Goal: Navigation & Orientation: Find specific page/section

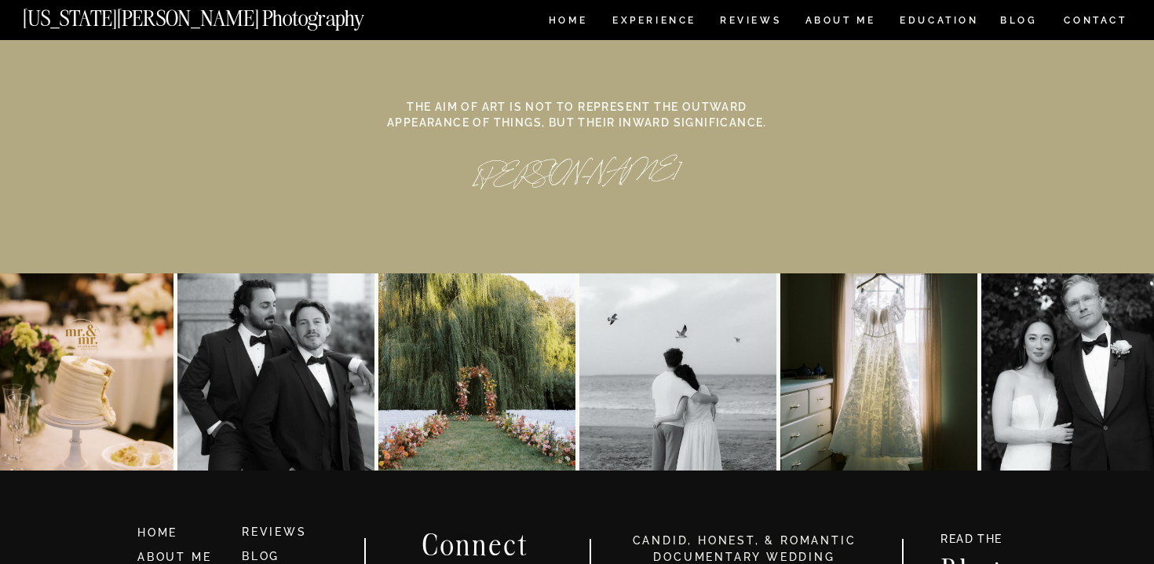
scroll to position [7294, 0]
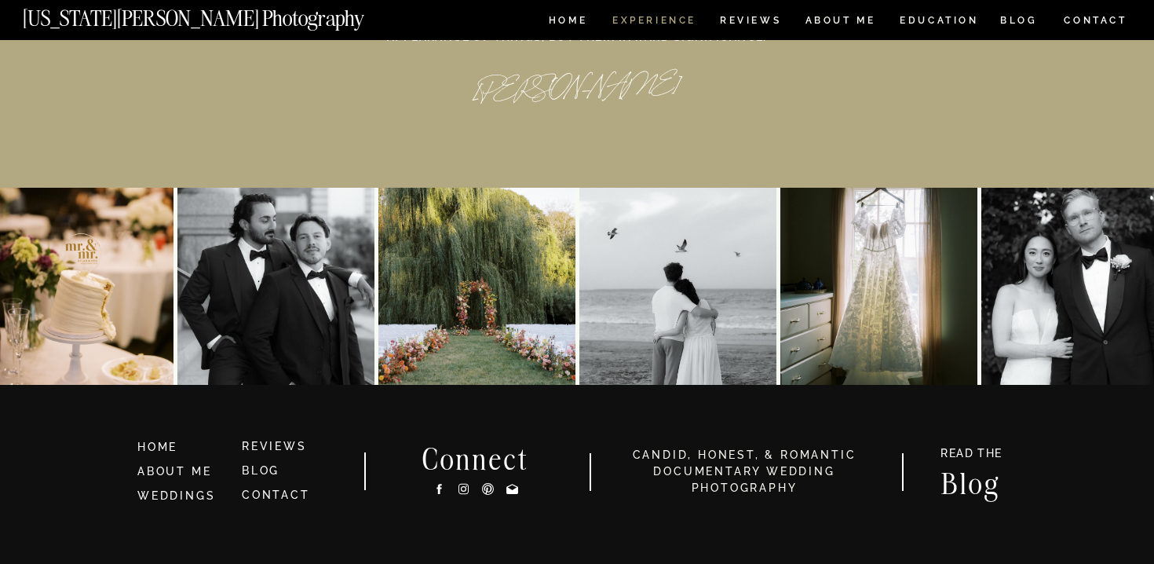
click at [646, 25] on nav "Experience" at bounding box center [653, 22] width 82 height 13
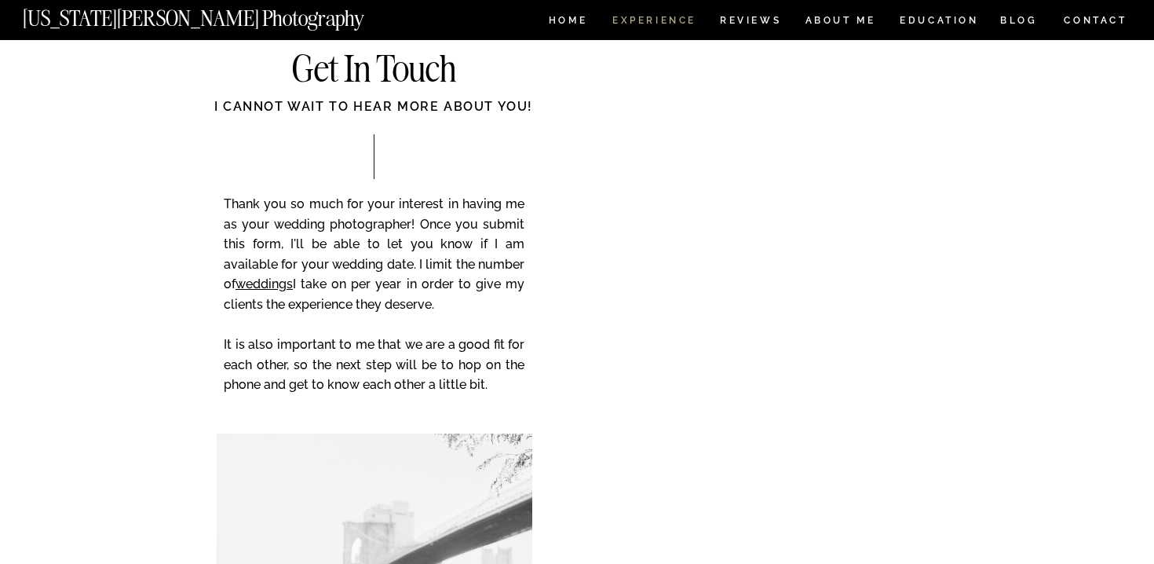
click at [639, 23] on nav "Experience" at bounding box center [653, 22] width 82 height 13
click at [569, 22] on nav "HOME" at bounding box center [568, 22] width 45 height 13
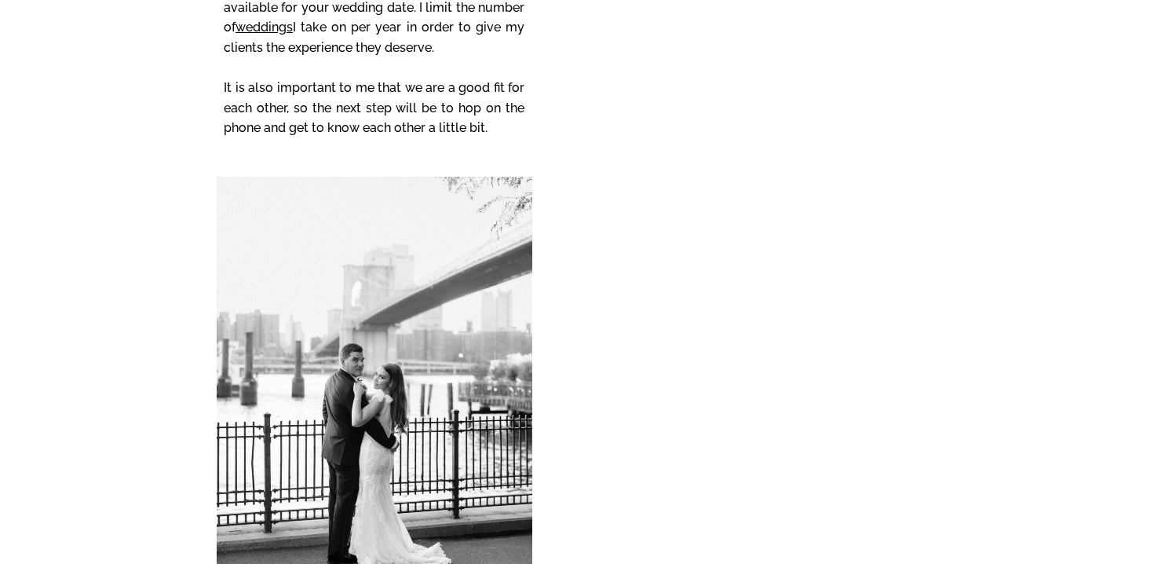
scroll to position [6866, 0]
